Goal: Task Accomplishment & Management: Complete application form

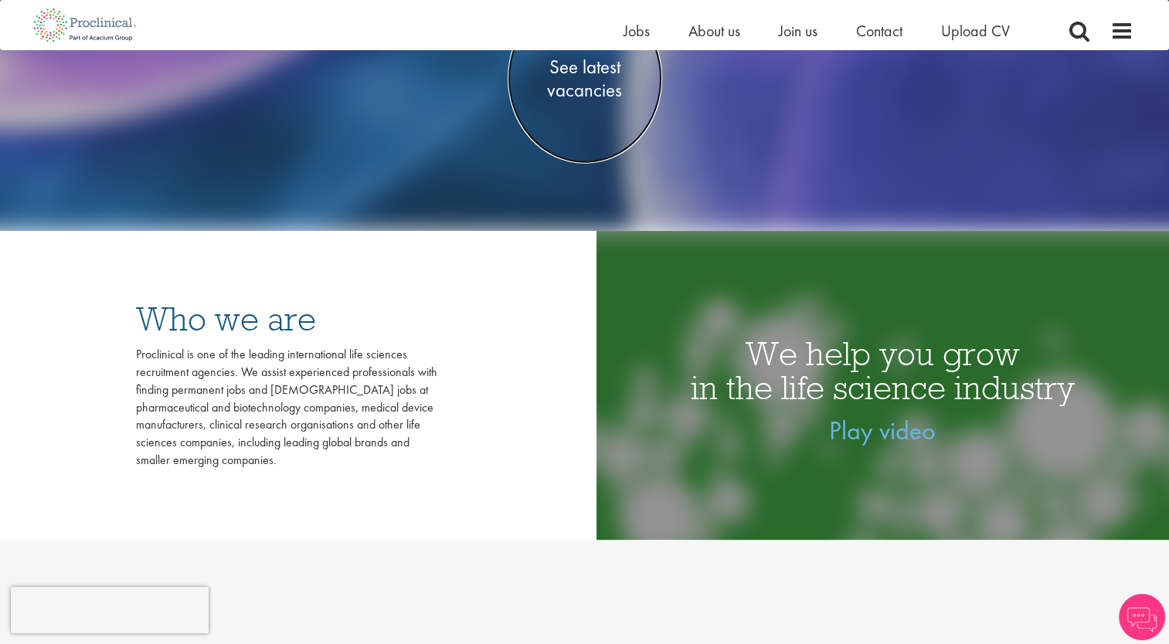
click at [584, 98] on span "See latest vacancies" at bounding box center [585, 78] width 155 height 46
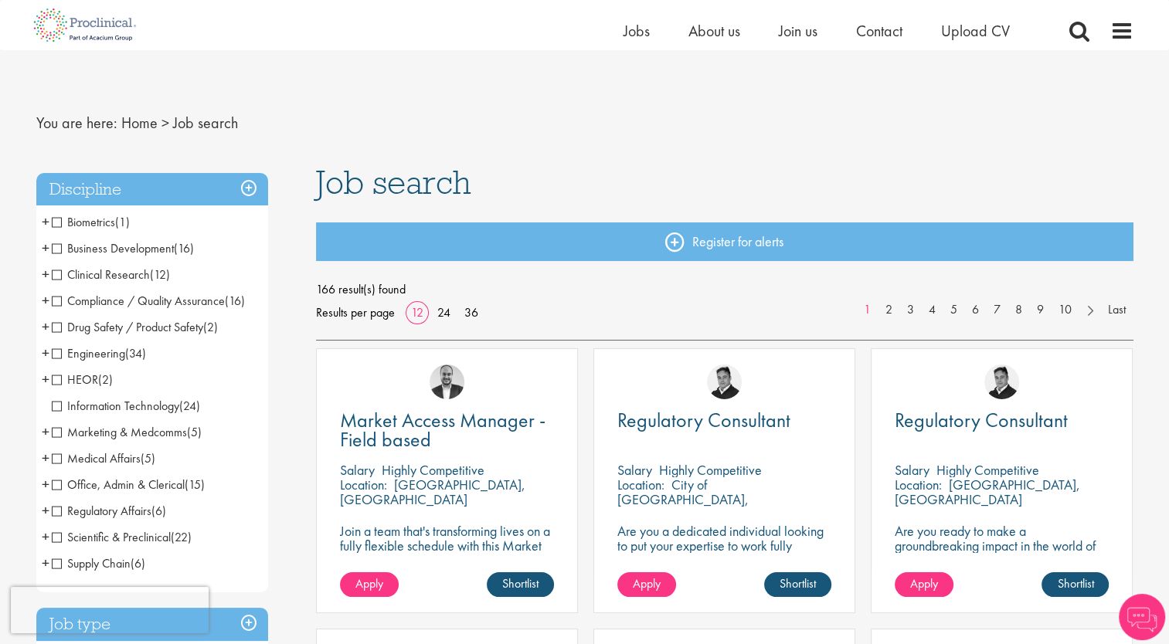
scroll to position [77, 0]
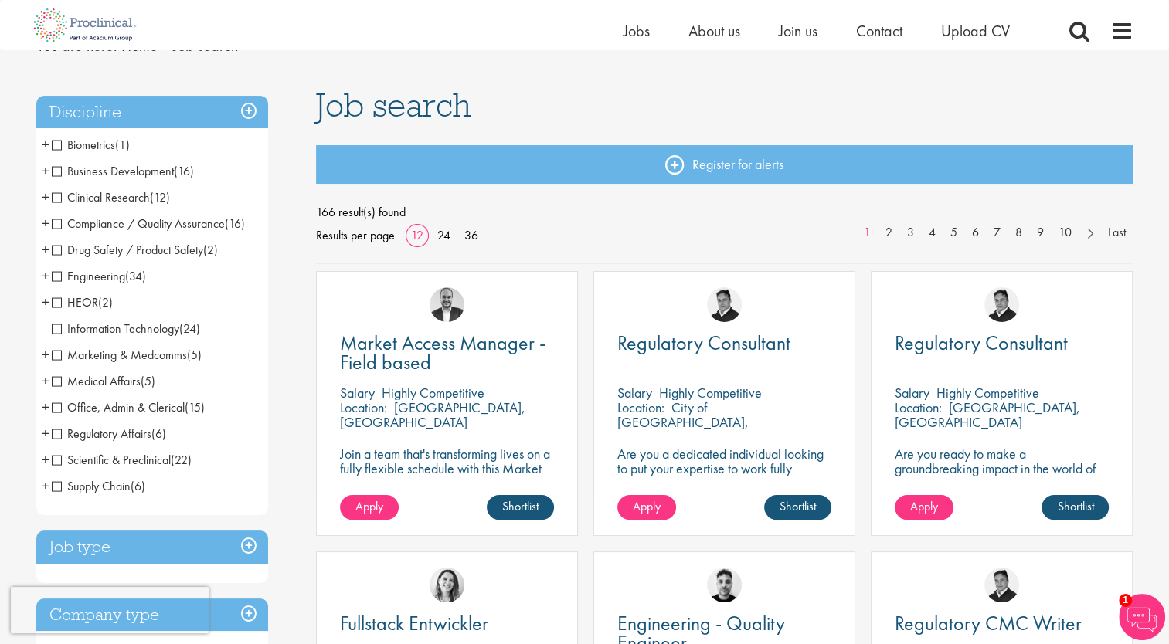
click at [59, 411] on span "Office, Admin & Clerical" at bounding box center [118, 408] width 133 height 16
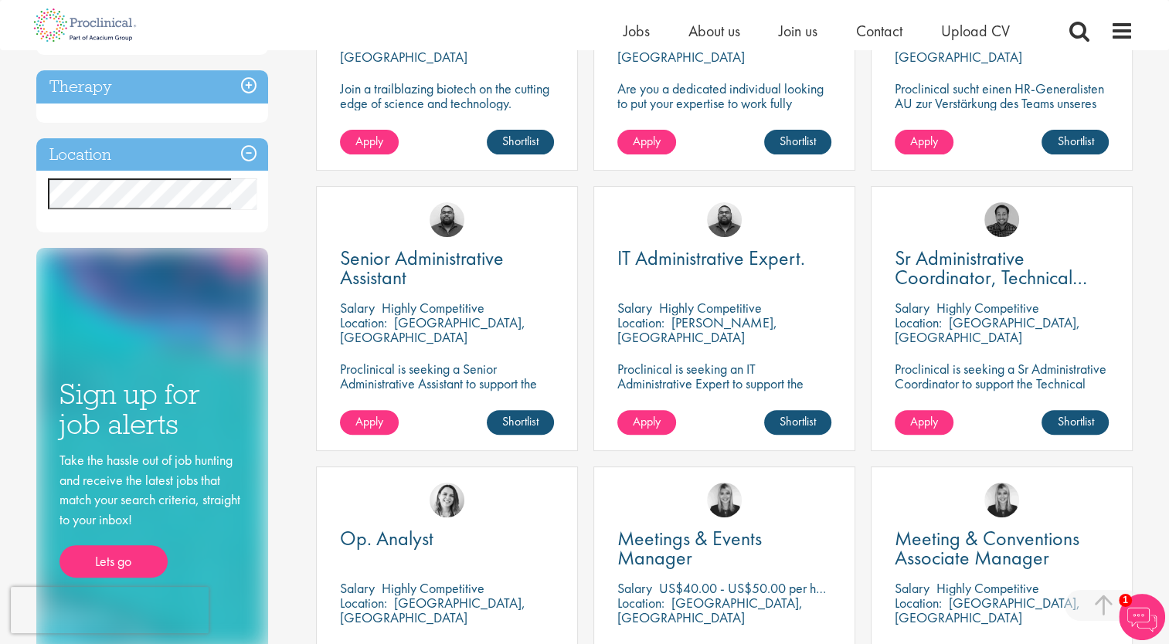
scroll to position [464, 0]
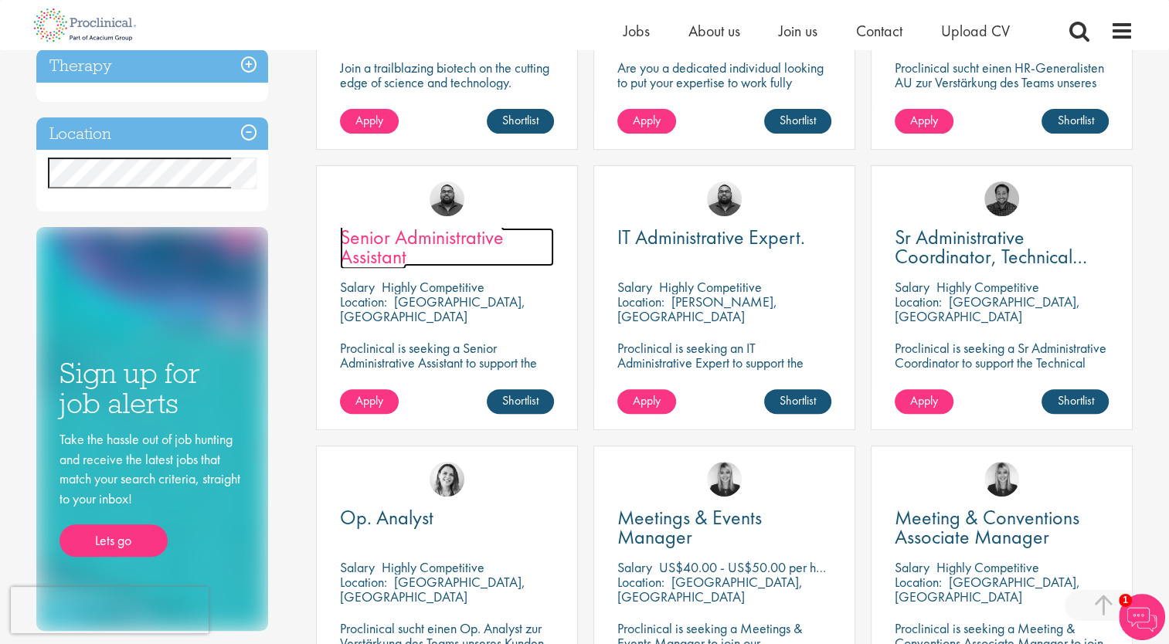
click at [424, 247] on span "Senior Administrative Assistant" at bounding box center [422, 247] width 164 height 46
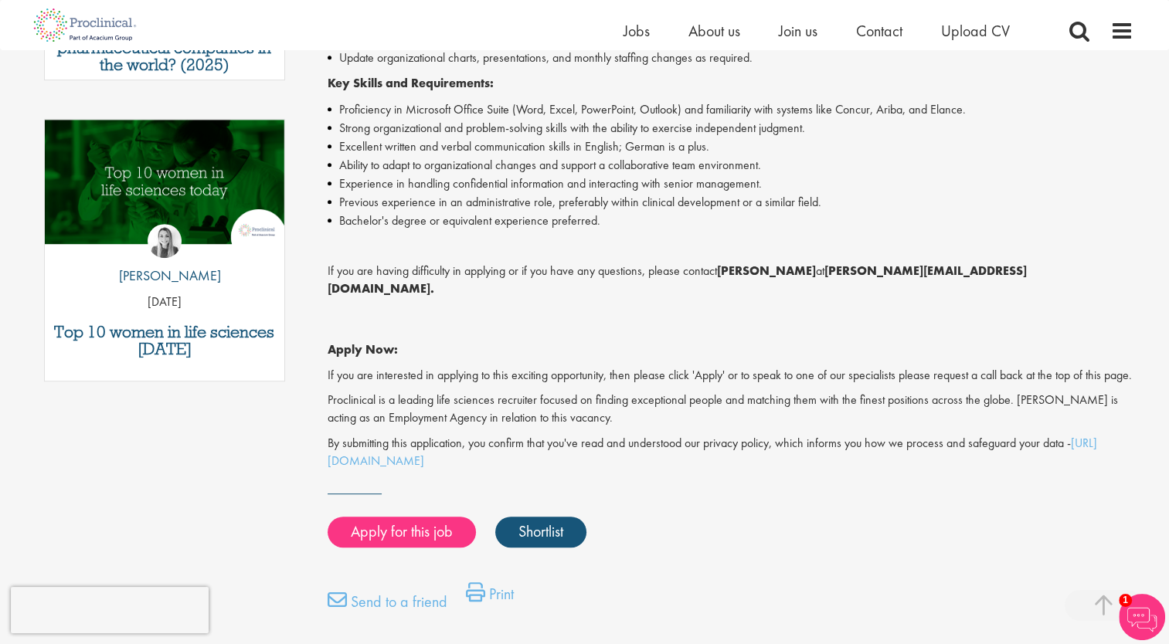
scroll to position [773, 0]
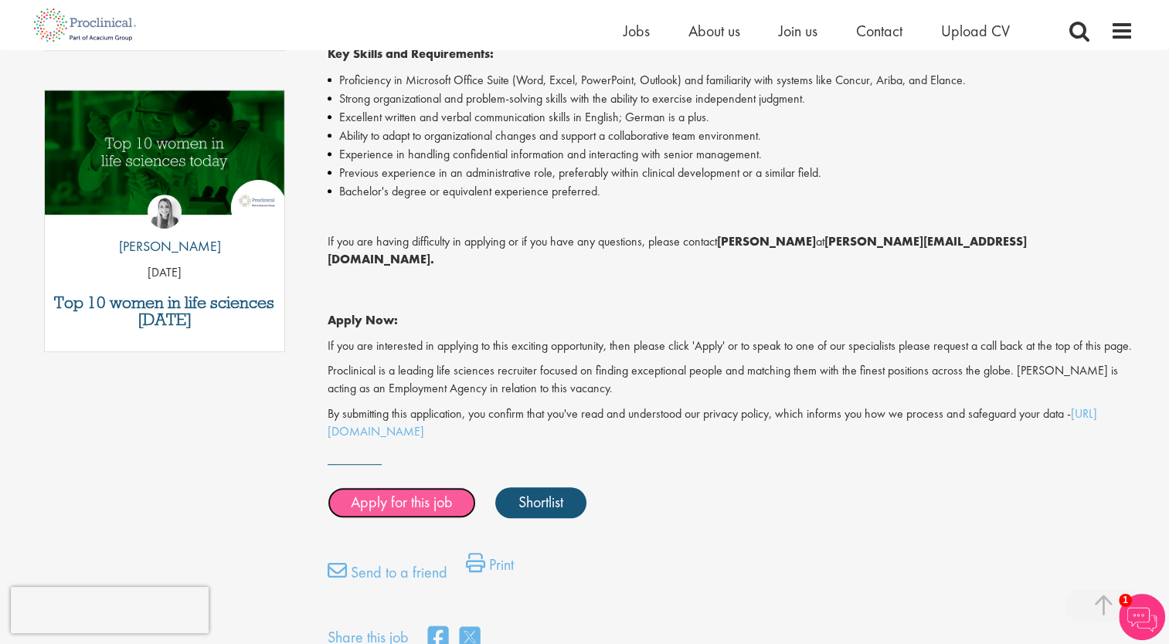
click at [410, 495] on link "Apply for this job" at bounding box center [402, 503] width 148 height 31
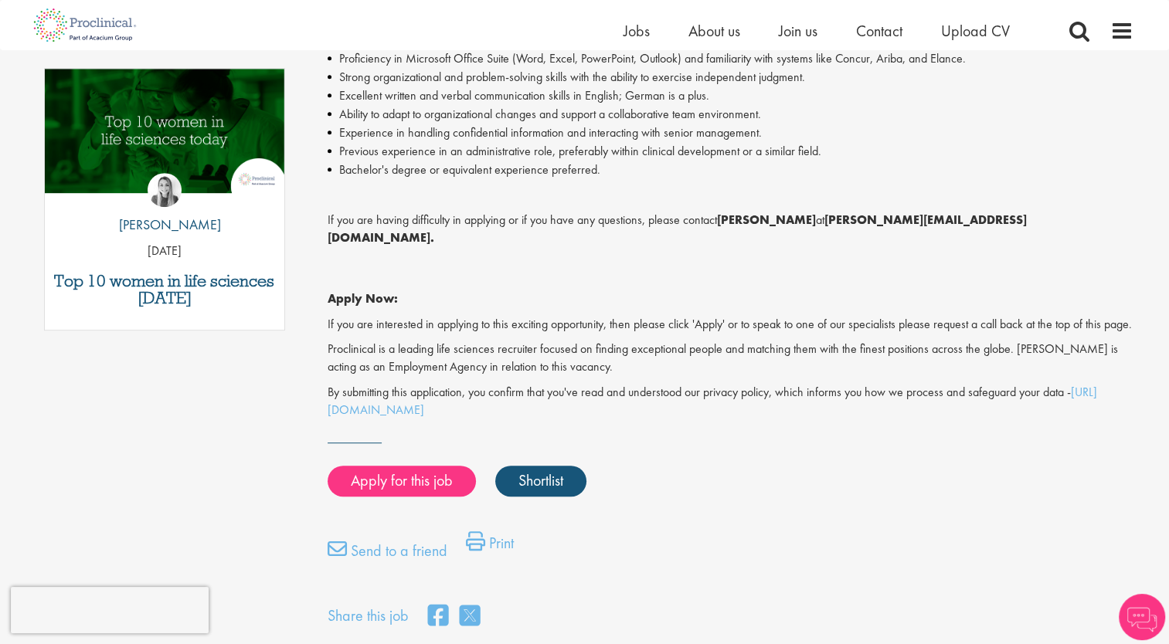
scroll to position [773, 0]
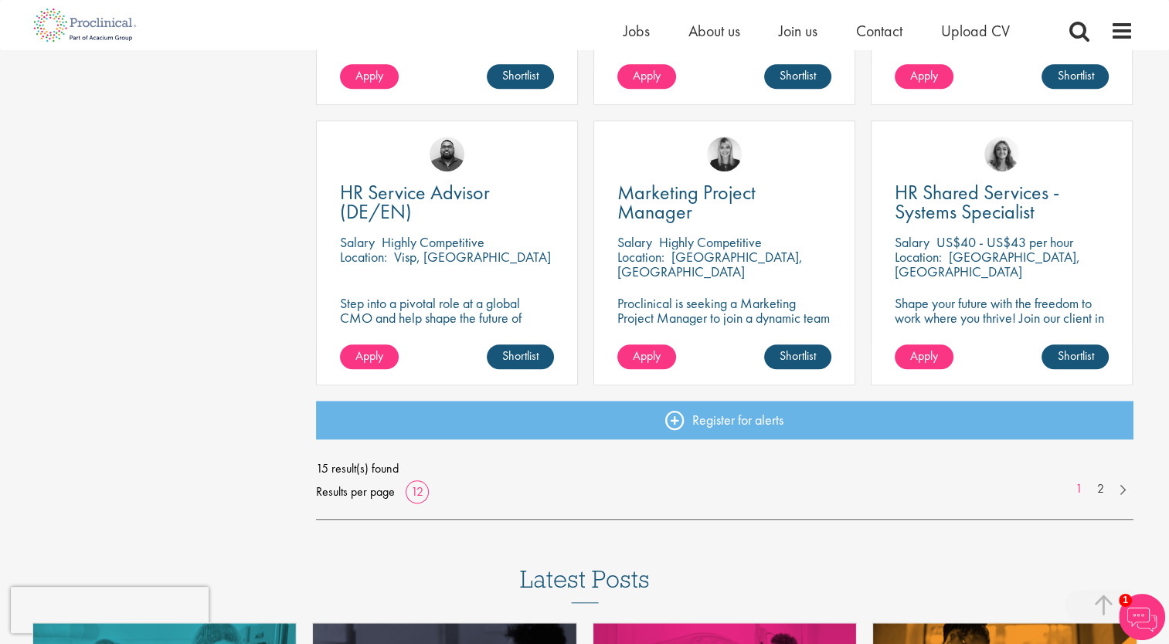
scroll to position [1082, 0]
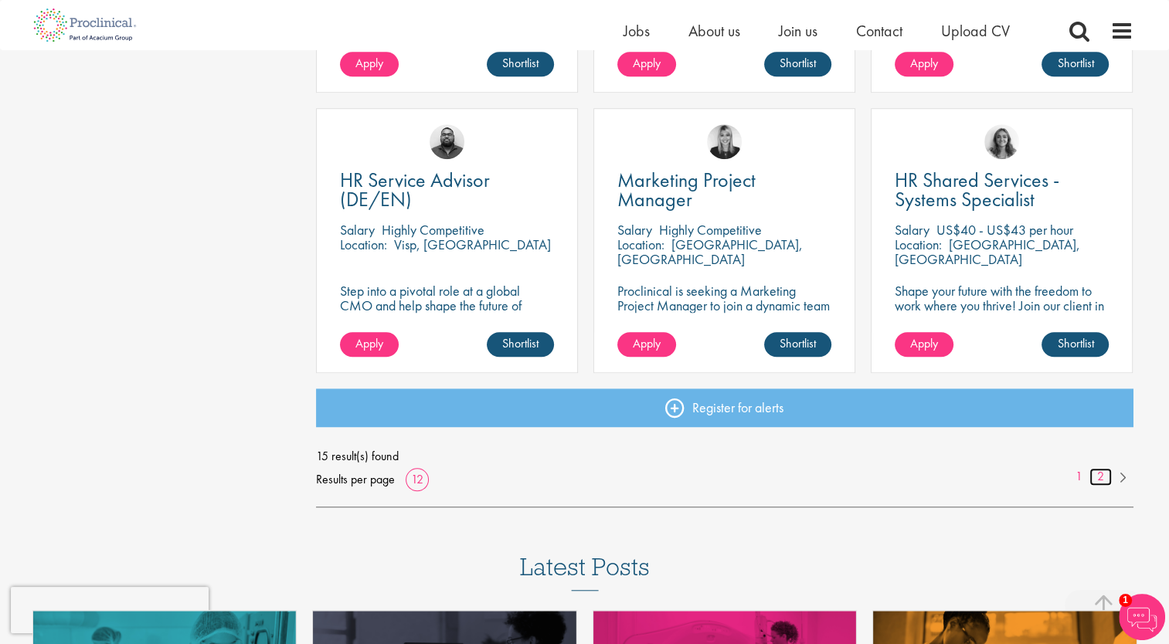
click at [1093, 474] on link "2" at bounding box center [1101, 477] width 22 height 18
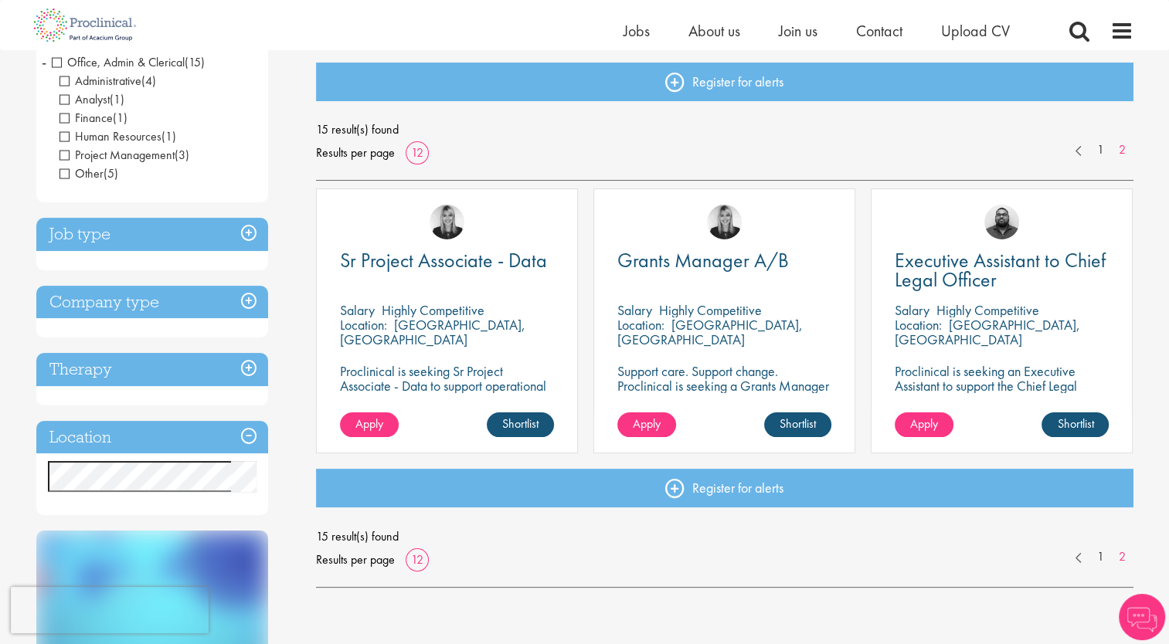
scroll to position [77, 0]
